Goal: Check status: Check status

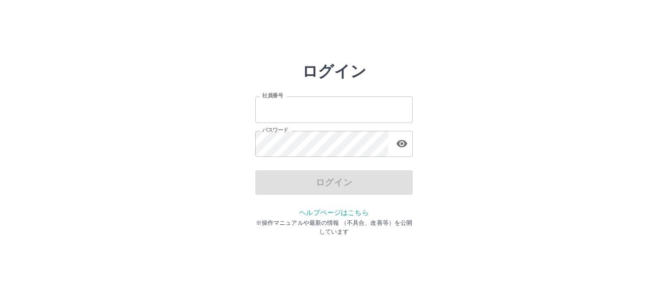
type input "*******"
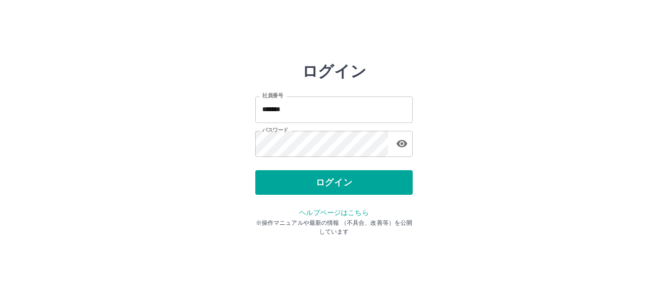
click at [340, 183] on div "ログイン" at bounding box center [333, 182] width 157 height 25
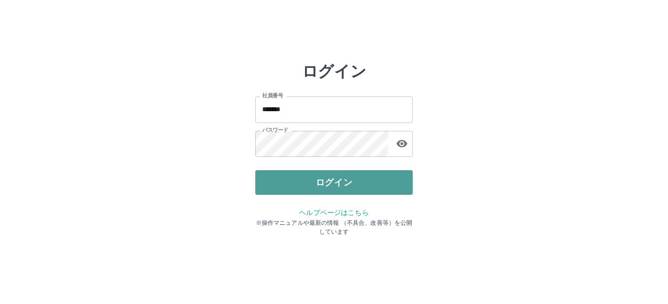
click at [325, 185] on button "ログイン" at bounding box center [333, 182] width 157 height 25
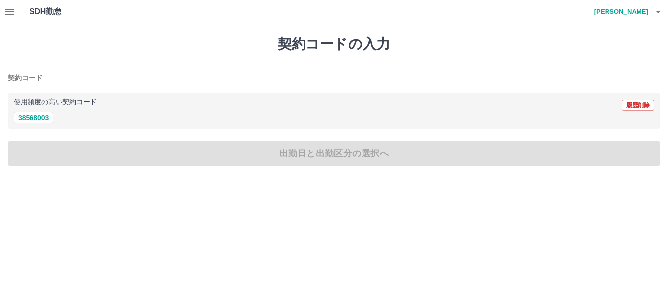
click at [9, 9] on icon "button" at bounding box center [9, 12] width 9 height 6
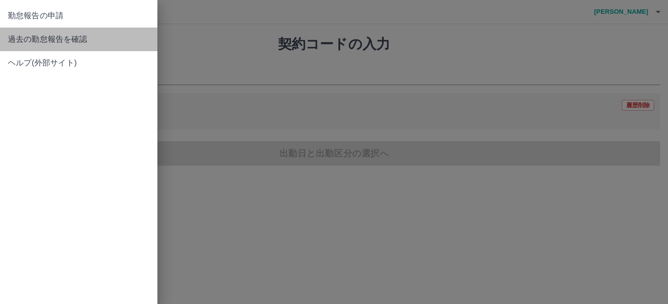
click at [70, 36] on span "過去の勤怠報告を確認" at bounding box center [79, 39] width 142 height 12
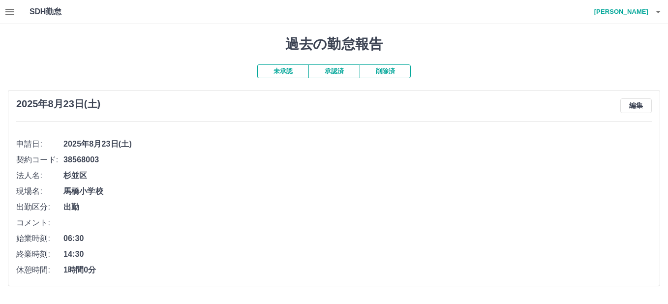
click at [280, 71] on button "未承認" at bounding box center [282, 71] width 51 height 14
click at [340, 72] on button "承認済" at bounding box center [333, 71] width 51 height 14
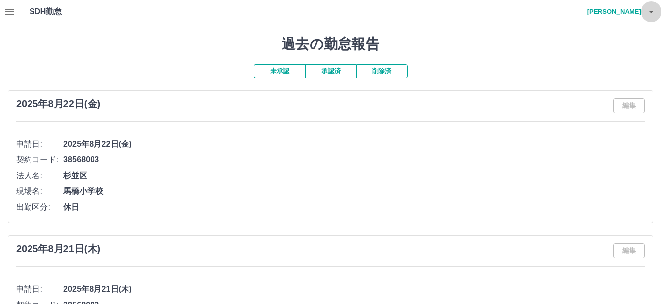
click at [649, 12] on icon "button" at bounding box center [651, 12] width 12 height 12
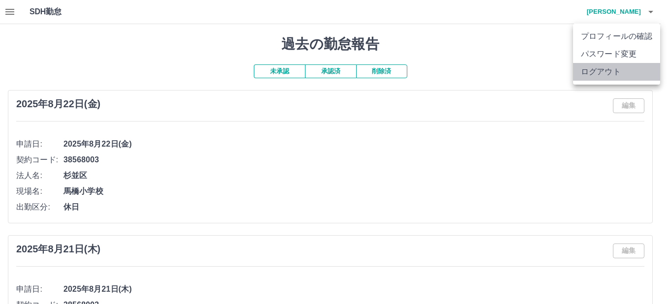
click at [609, 70] on li "ログアウト" at bounding box center [616, 72] width 87 height 18
